Goal: Task Accomplishment & Management: Manage account settings

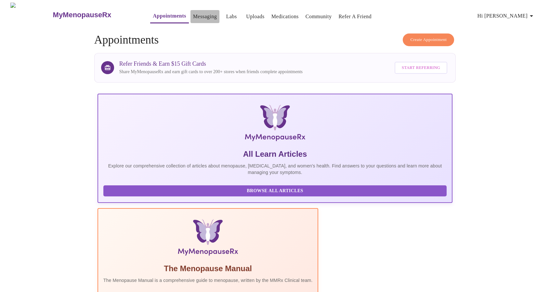
click at [193, 12] on link "Messaging" at bounding box center [205, 16] width 24 height 9
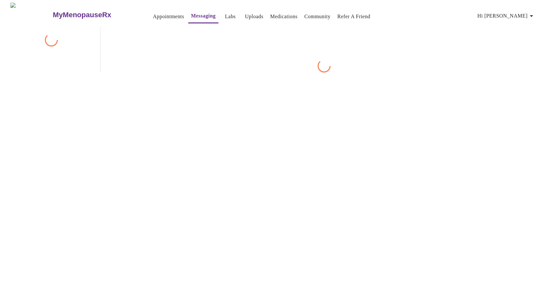
scroll to position [19, 0]
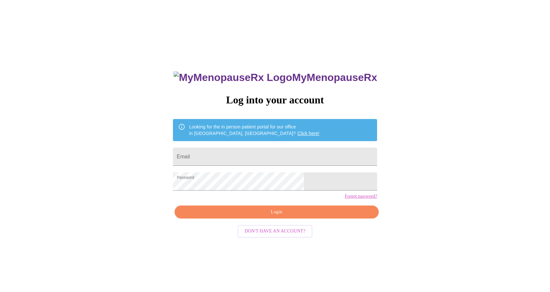
scroll to position [6, 0]
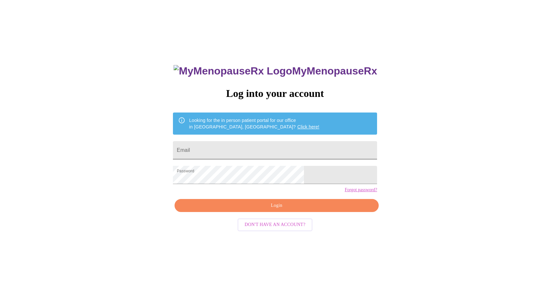
click at [231, 144] on input "Email" at bounding box center [275, 150] width 204 height 18
type input "[EMAIL_ADDRESS][DOMAIN_NAME]"
click at [264, 210] on span "Login" at bounding box center [276, 205] width 189 height 8
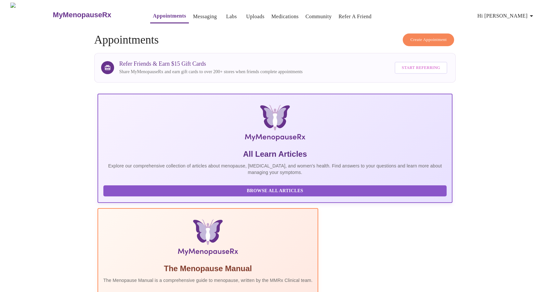
click at [193, 12] on link "Messaging" at bounding box center [205, 16] width 24 height 9
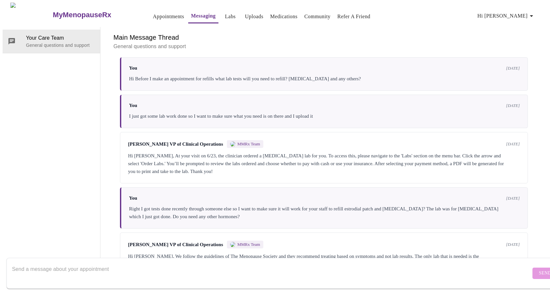
scroll to position [1065, 0]
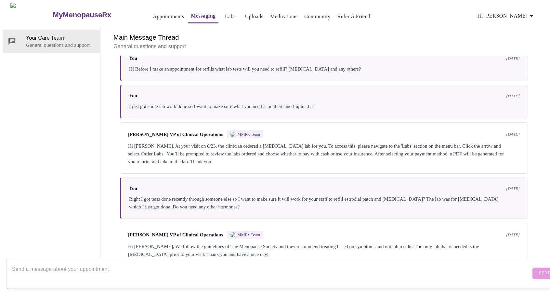
click at [413, 264] on textarea "Send a message about your appointment" at bounding box center [271, 273] width 519 height 21
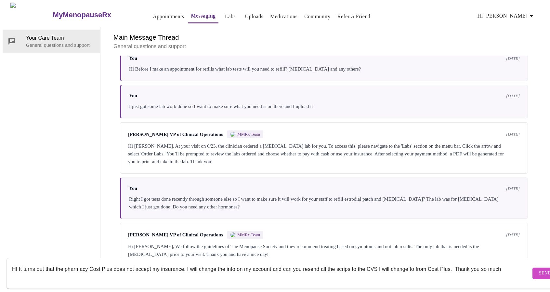
type textarea "HI It turns out that the pharmacy Cost Plus does not accept my insurance. I wil…"
click at [539, 269] on span "Send" at bounding box center [545, 273] width 12 height 8
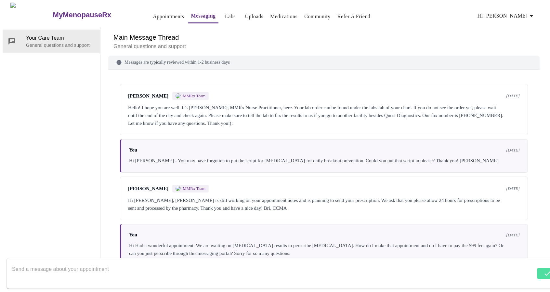
scroll to position [0, 0]
click at [530, 14] on icon "button" at bounding box center [531, 16] width 8 height 8
click at [524, 15] on li "Settings" at bounding box center [521, 14] width 30 height 12
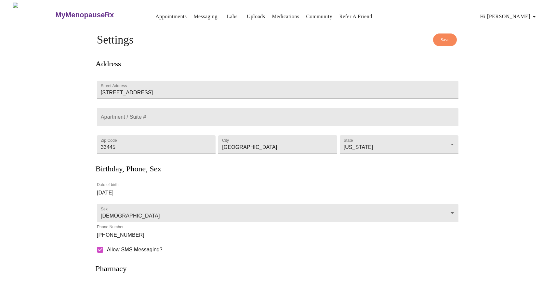
scroll to position [70, 0]
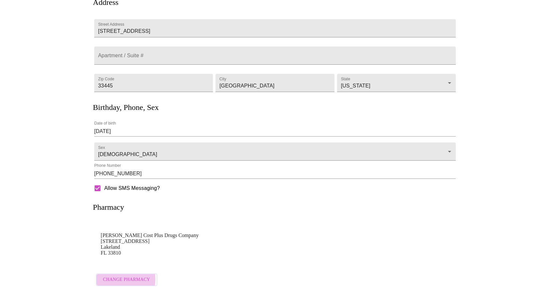
click at [113, 276] on span "Change Pharmacy" at bounding box center [126, 280] width 47 height 8
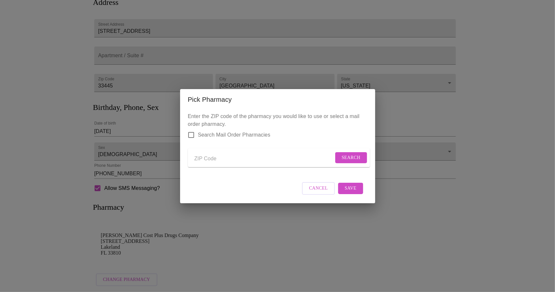
click at [204, 154] on input "Send a message to your care team" at bounding box center [263, 159] width 139 height 10
type input "33445"
click at [344, 155] on span "Search" at bounding box center [350, 158] width 19 height 8
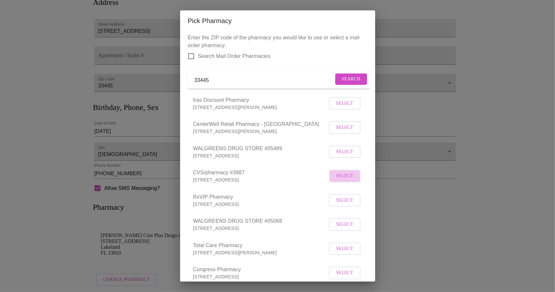
click at [336, 180] on span "Select" at bounding box center [344, 176] width 17 height 8
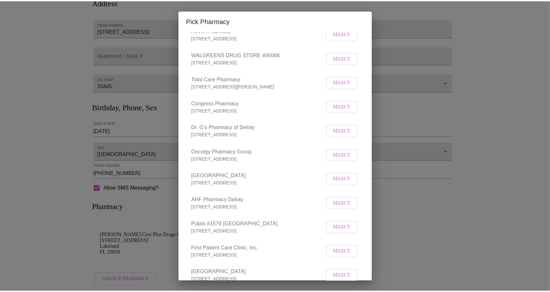
scroll to position [214, 0]
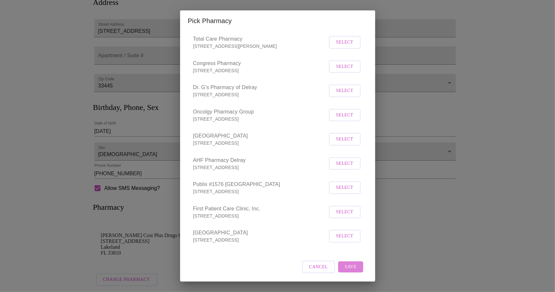
click at [344, 264] on span "Save" at bounding box center [350, 267] width 12 height 8
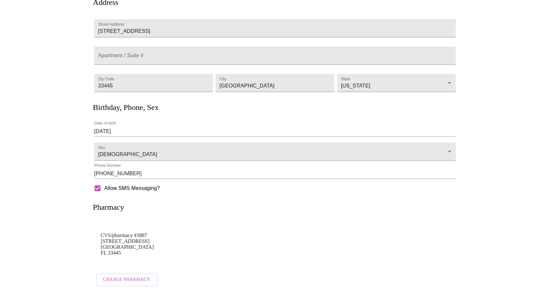
scroll to position [0, 0]
